Goal: Information Seeking & Learning: Learn about a topic

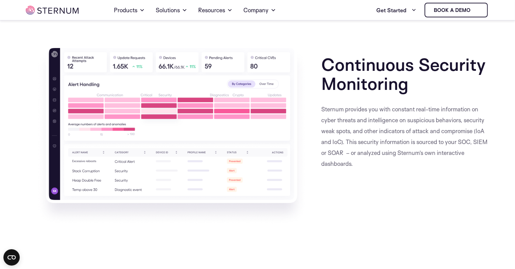
scroll to position [1390, 0]
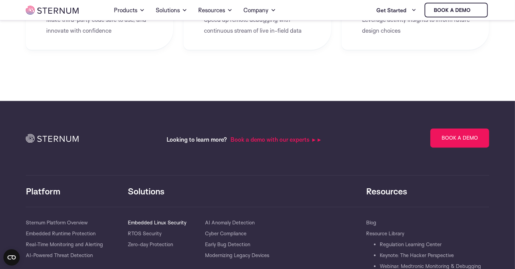
scroll to position [1413, 0]
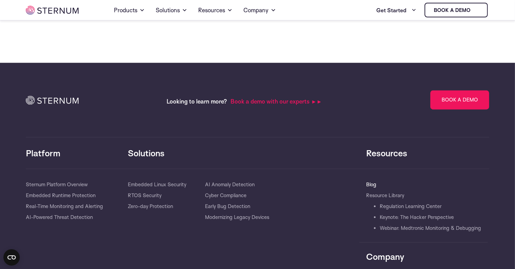
click at [373, 184] on link "Blog" at bounding box center [371, 184] width 10 height 11
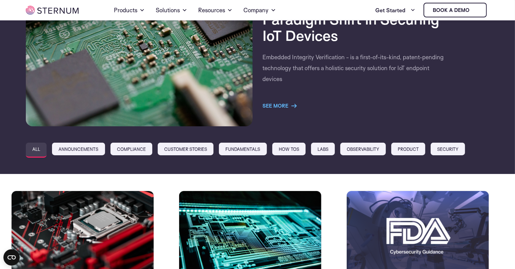
scroll to position [132, 0]
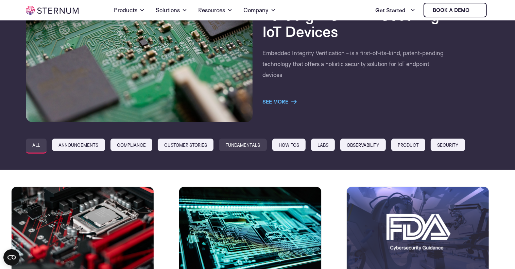
click at [254, 145] on link "Fundamentals" at bounding box center [243, 144] width 48 height 13
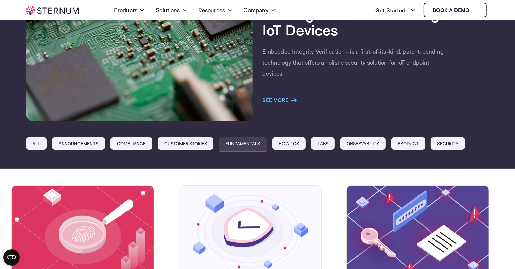
scroll to position [132, 0]
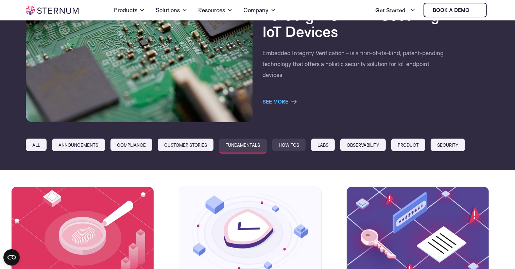
click at [290, 141] on link "How Tos" at bounding box center [288, 144] width 33 height 13
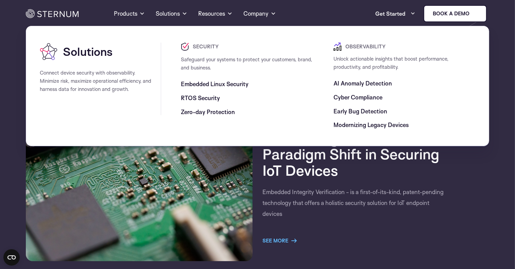
click at [200, 112] on span "Zero-day Protection" at bounding box center [208, 112] width 54 height 8
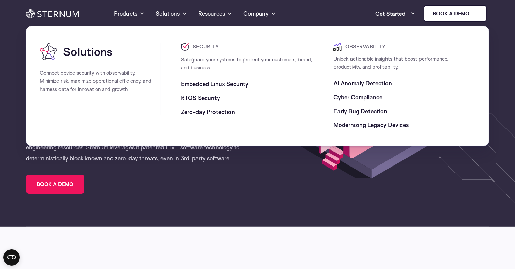
click at [203, 84] on span "Embedded Linux Security" at bounding box center [215, 84] width 68 height 8
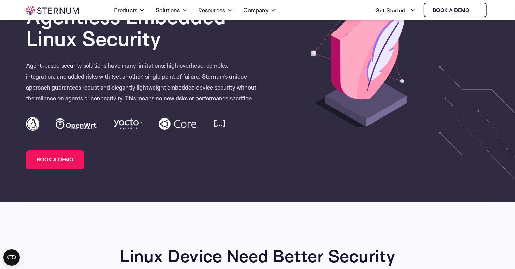
click at [218, 123] on img at bounding box center [126, 121] width 201 height 35
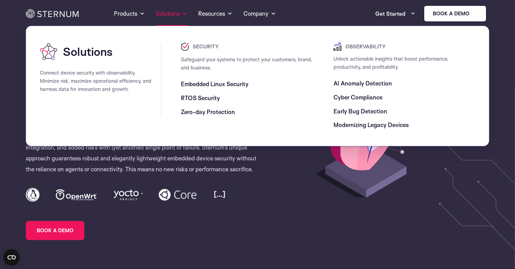
click at [171, 12] on link "Solutions" at bounding box center [172, 13] width 32 height 24
click at [203, 99] on span "RTOS Security" at bounding box center [200, 98] width 39 height 8
